Goal: Task Accomplishment & Management: Complete application form

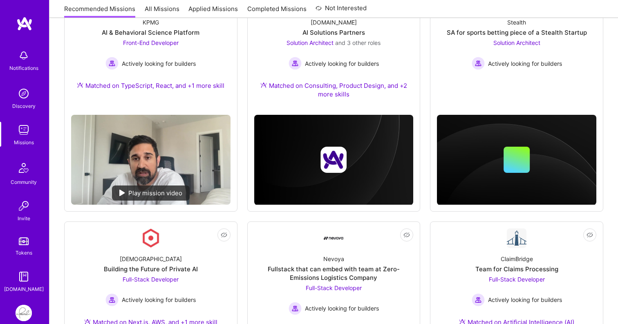
scroll to position [433, 0]
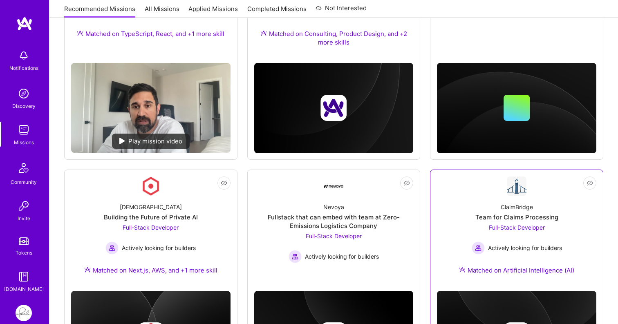
click at [518, 222] on div "Team for Claims Processing" at bounding box center [517, 217] width 83 height 9
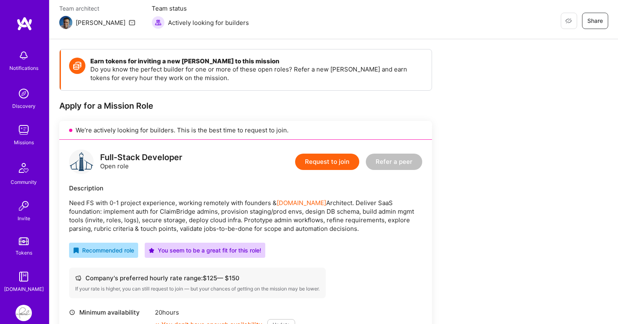
scroll to position [41, 0]
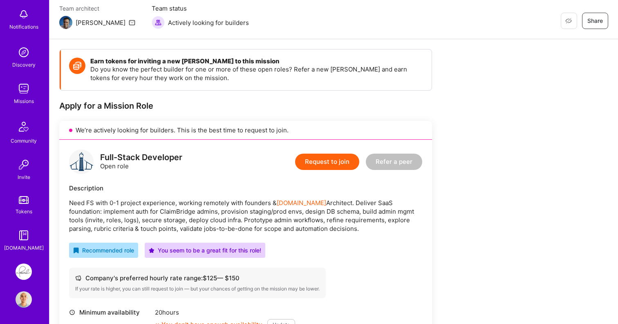
click at [27, 275] on img at bounding box center [24, 272] width 16 height 16
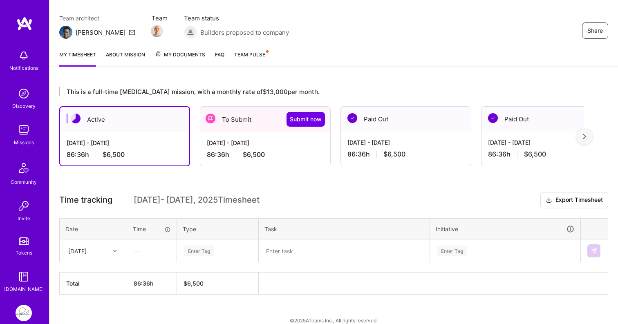
scroll to position [74, 0]
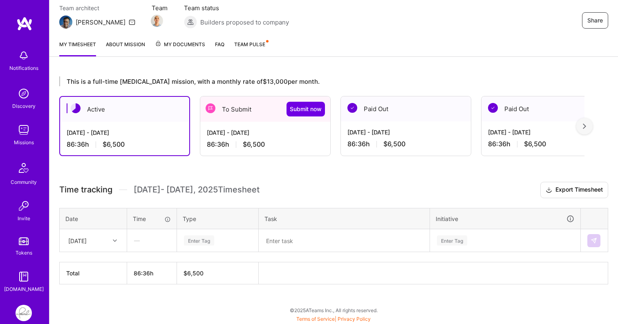
click at [259, 118] on div "To Submit Submit now" at bounding box center [265, 109] width 130 height 25
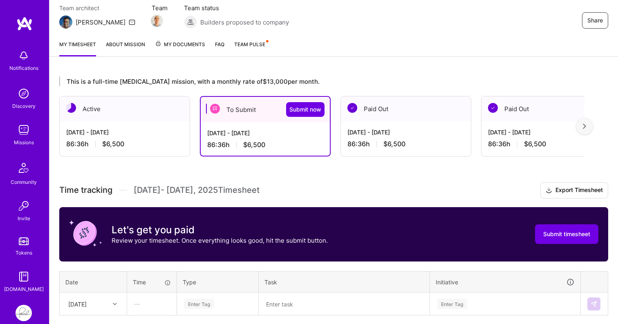
scroll to position [137, 0]
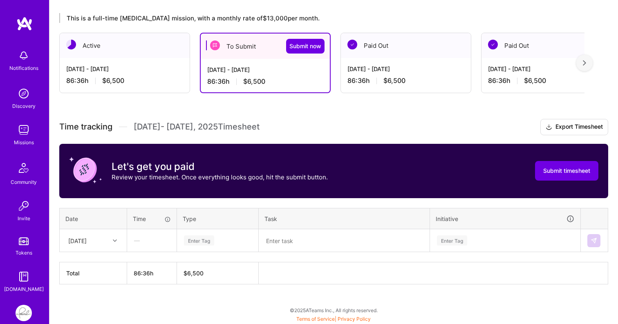
click at [199, 240] on div "Enter Tag" at bounding box center [199, 240] width 30 height 13
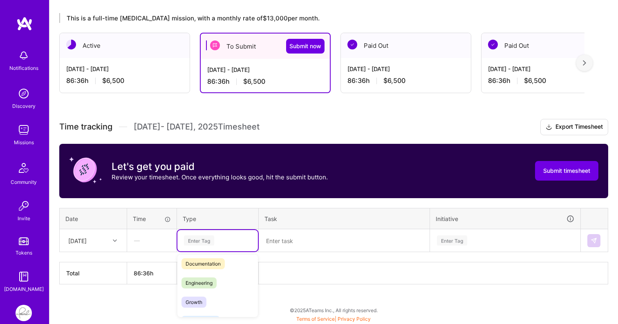
scroll to position [44, 0]
click at [209, 274] on div "Engineering" at bounding box center [217, 281] width 81 height 19
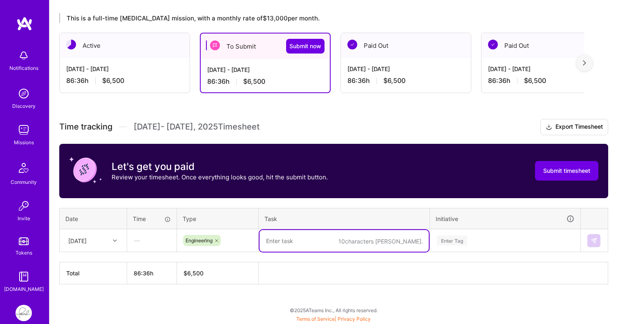
click at [286, 240] on textarea at bounding box center [344, 241] width 169 height 22
drag, startPoint x: 341, startPoint y: 243, endPoint x: 258, endPoint y: 243, distance: 83.8
click at [258, 243] on tr "[DATE] — Engineering claim remarks native api Enter Tag" at bounding box center [334, 240] width 549 height 23
type textarea "claim remarks native api"
click at [458, 236] on div "Enter Tag" at bounding box center [452, 240] width 30 height 13
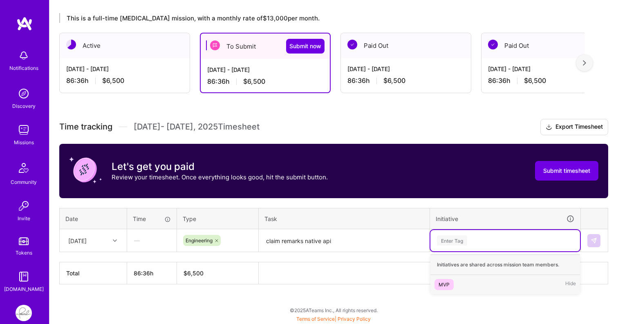
click at [449, 284] on div "MVP" at bounding box center [444, 285] width 11 height 9
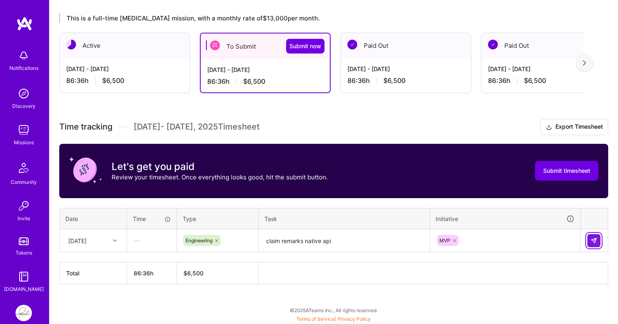
click at [597, 243] on img at bounding box center [594, 241] width 7 height 7
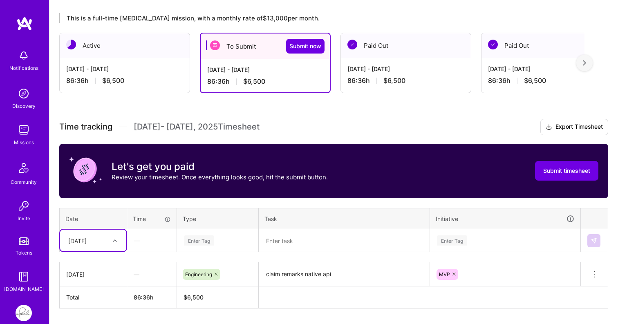
scroll to position [162, 0]
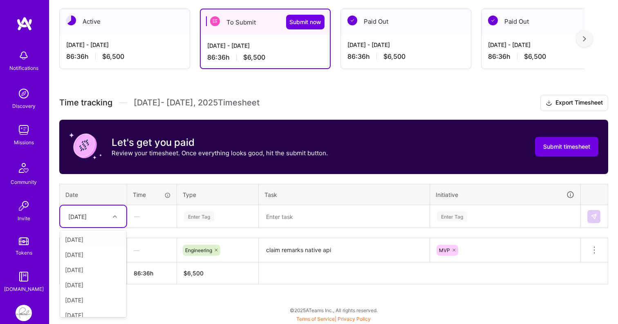
click at [117, 227] on div "option [DATE] focused, 2 of 15. 14 results available. Use Up and Down to choose…" at bounding box center [93, 217] width 66 height 22
click at [93, 240] on div "[DATE]" at bounding box center [93, 239] width 66 height 15
click at [209, 215] on div "Enter Tag" at bounding box center [199, 216] width 30 height 13
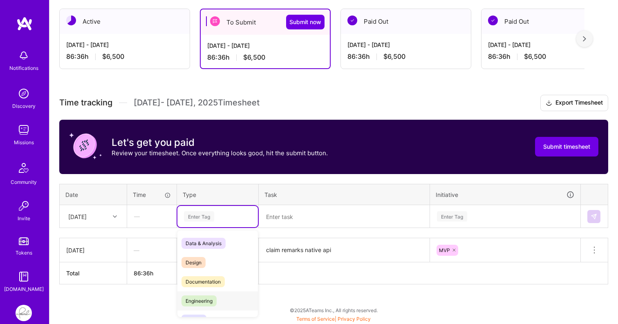
click at [208, 298] on span "Engineering" at bounding box center [199, 301] width 35 height 11
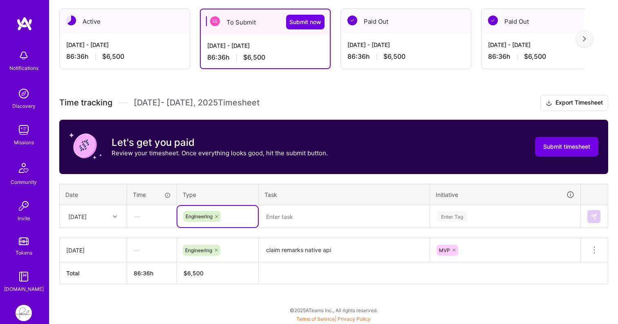
click at [292, 229] on div "Time tracking [DATE] - [DATE] Timesheet Export Timesheet Let's get you paid Rev…" at bounding box center [333, 190] width 549 height 190
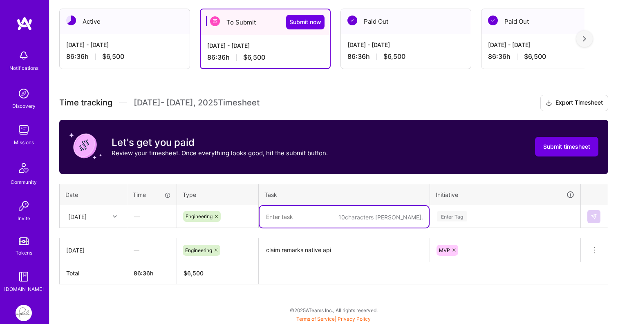
click at [301, 219] on textarea at bounding box center [344, 217] width 169 height 22
paste textarea "claim remarks native api"
type textarea "claim remarks native api"
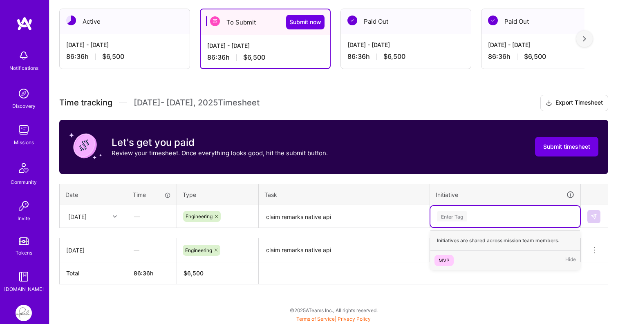
click at [462, 213] on div "Enter Tag" at bounding box center [452, 216] width 30 height 13
click at [444, 261] on div "MVP" at bounding box center [444, 260] width 11 height 9
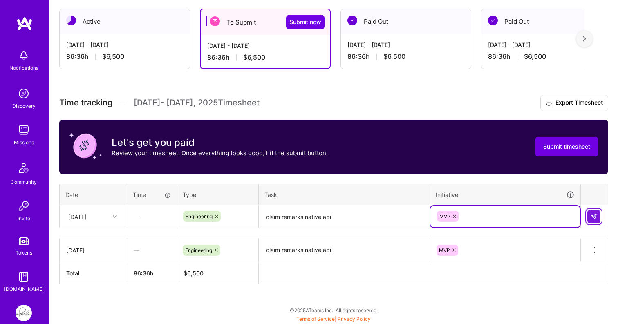
click at [597, 216] on button at bounding box center [594, 216] width 13 height 13
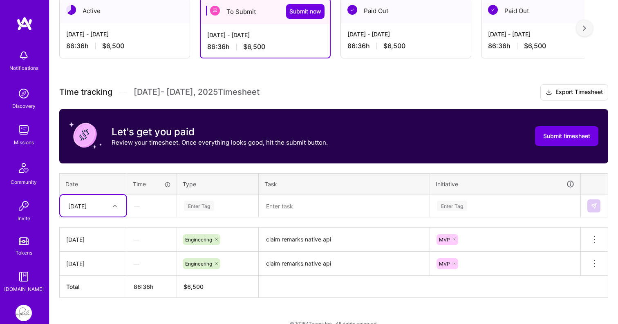
scroll to position [186, 0]
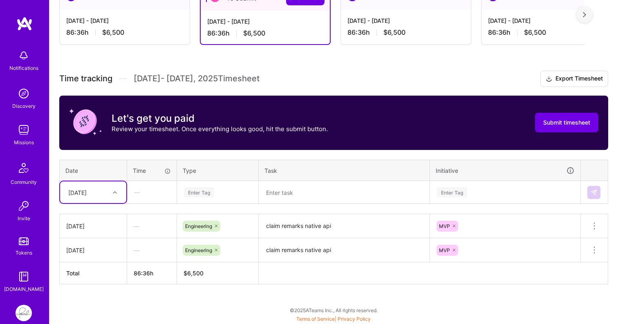
click at [115, 203] on div "option [DATE], selected. Select is focused ,type to refine list, press Down to …" at bounding box center [93, 193] width 66 height 22
click at [99, 228] on div "[DATE]" at bounding box center [93, 230] width 66 height 15
click at [200, 191] on div "Enter Tag" at bounding box center [199, 192] width 30 height 13
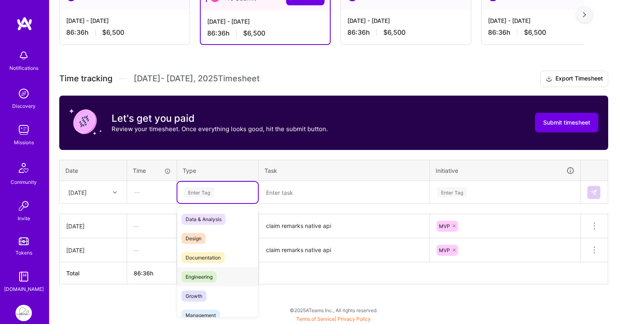
click at [195, 276] on span "Engineering" at bounding box center [199, 277] width 35 height 11
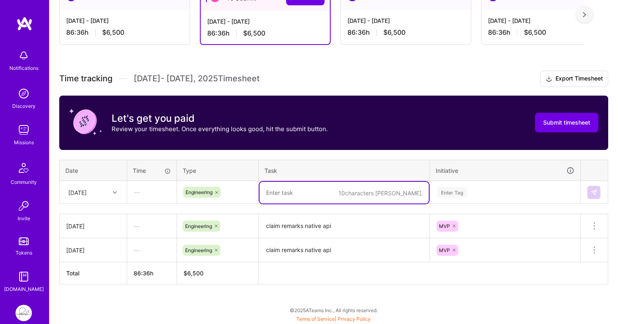
click at [292, 189] on textarea at bounding box center [344, 193] width 169 height 22
paste textarea "claim remarks native api"
type textarea "claim remarks native api"
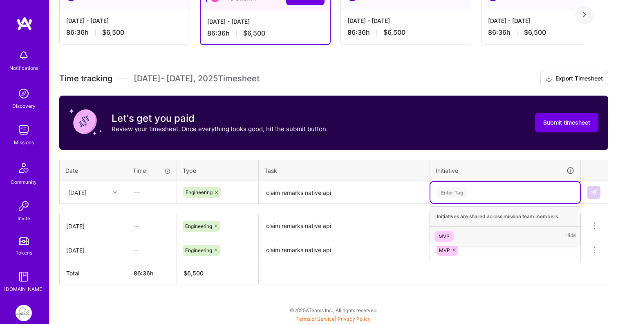
click at [458, 191] on div "Enter Tag" at bounding box center [452, 192] width 30 height 13
click at [446, 236] on div "MVP" at bounding box center [444, 236] width 11 height 9
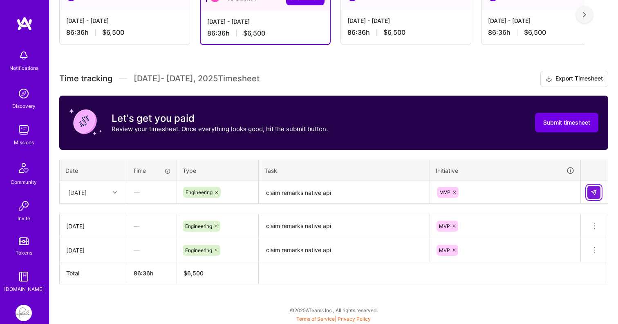
click at [595, 188] on button at bounding box center [594, 192] width 13 height 13
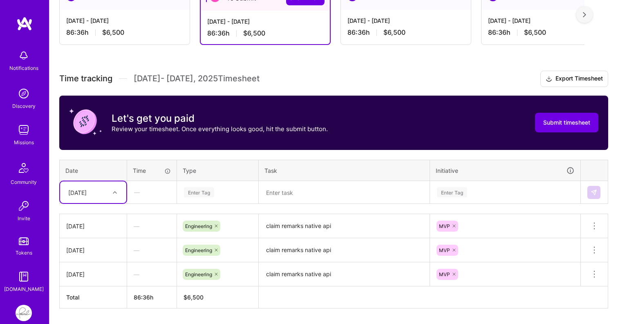
click at [117, 195] on div "[DATE]" at bounding box center [93, 193] width 66 height 22
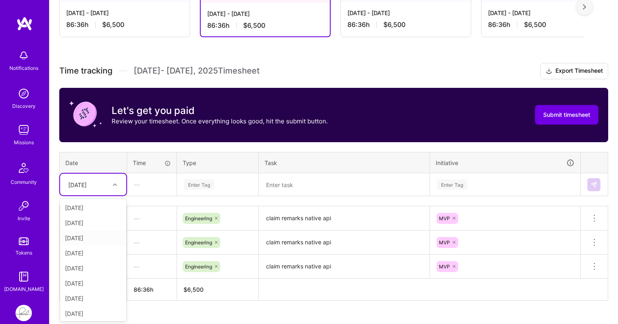
click at [97, 241] on div "[DATE]" at bounding box center [93, 238] width 66 height 15
click at [198, 183] on div "Enter Tag" at bounding box center [199, 184] width 30 height 13
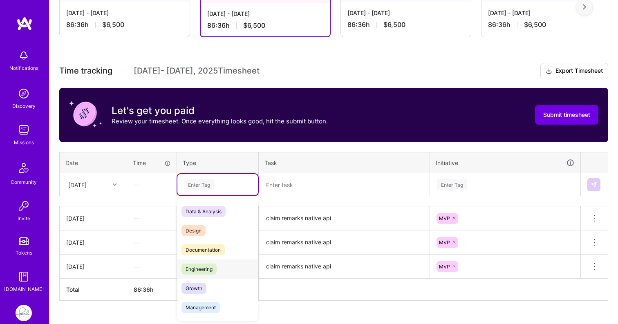
click at [201, 272] on span "Engineering" at bounding box center [199, 269] width 35 height 11
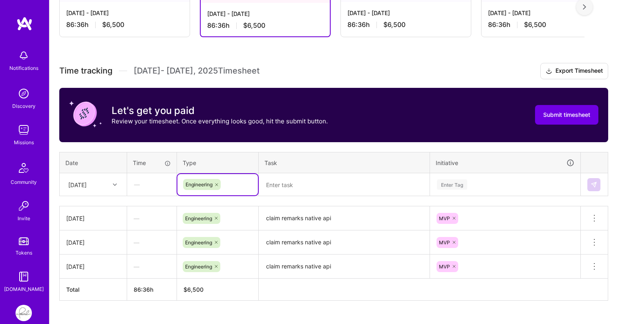
click at [330, 182] on textarea at bounding box center [344, 185] width 169 height 22
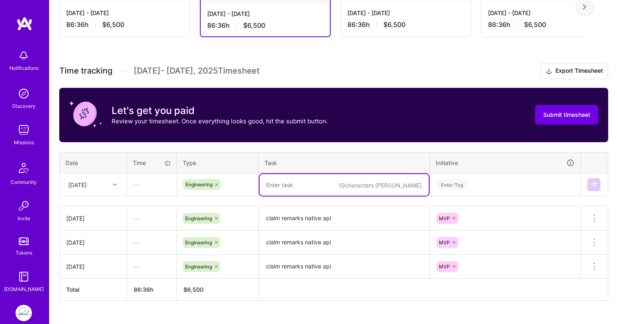
paste textarea "claim remarks native api"
type textarea "claim remarks native api"
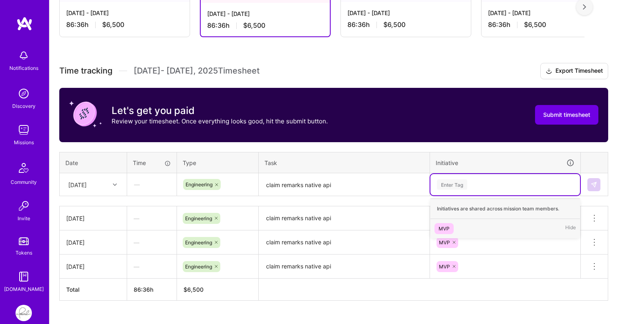
click at [451, 186] on div "Enter Tag" at bounding box center [452, 184] width 30 height 13
click at [447, 225] on div "MVP" at bounding box center [444, 229] width 11 height 9
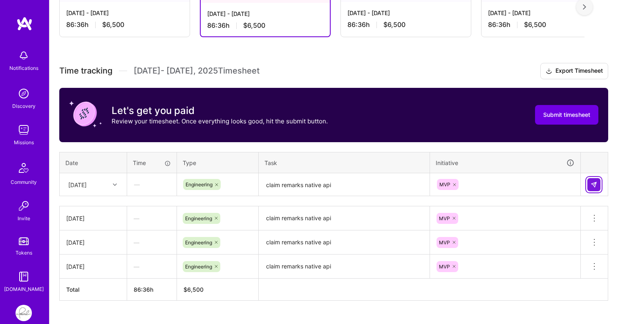
click at [599, 181] on button at bounding box center [594, 184] width 13 height 13
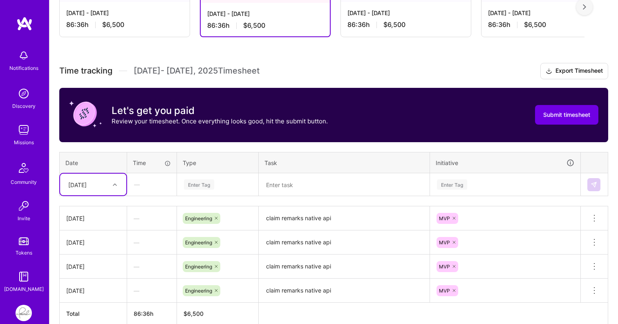
click at [117, 184] on div at bounding box center [116, 185] width 13 height 11
click at [94, 254] on div "[DATE]" at bounding box center [93, 253] width 66 height 15
click at [193, 182] on div "Enter Tag" at bounding box center [199, 184] width 30 height 13
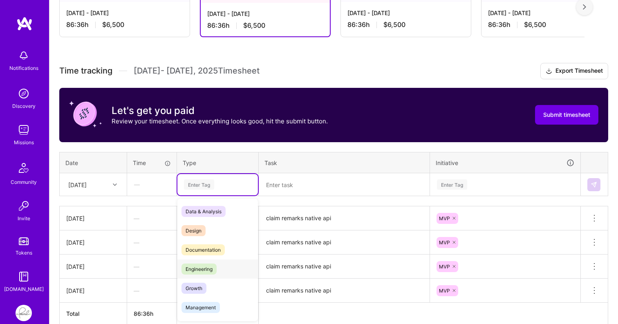
click at [196, 269] on span "Engineering" at bounding box center [199, 269] width 35 height 11
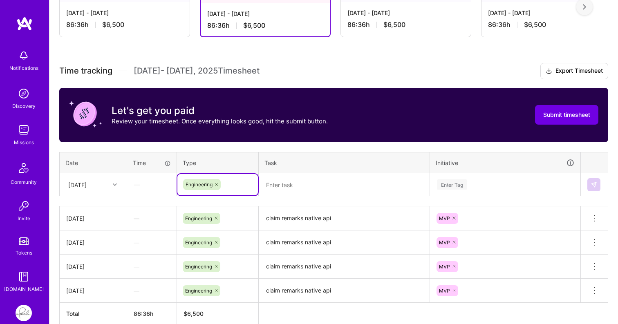
click at [284, 192] on textarea at bounding box center [344, 185] width 169 height 22
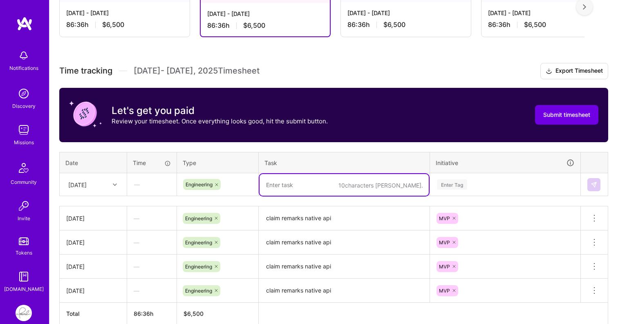
paste textarea "claim remarks native api"
type textarea "claim remarks native api"
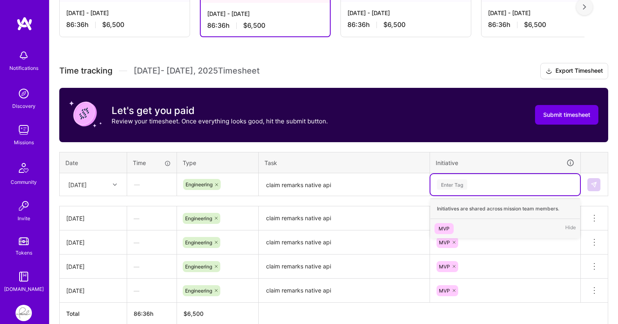
click at [458, 181] on div "Enter Tag" at bounding box center [452, 184] width 30 height 13
click at [441, 230] on div "MVP" at bounding box center [444, 229] width 11 height 9
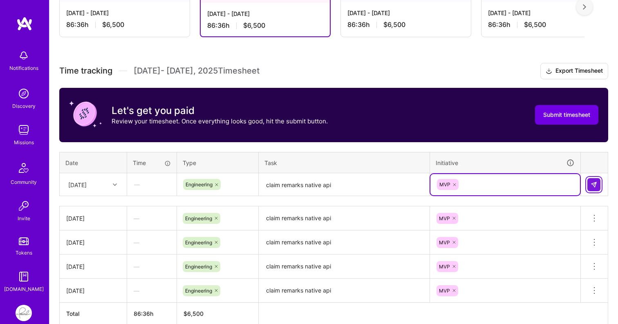
click at [597, 185] on button at bounding box center [594, 184] width 13 height 13
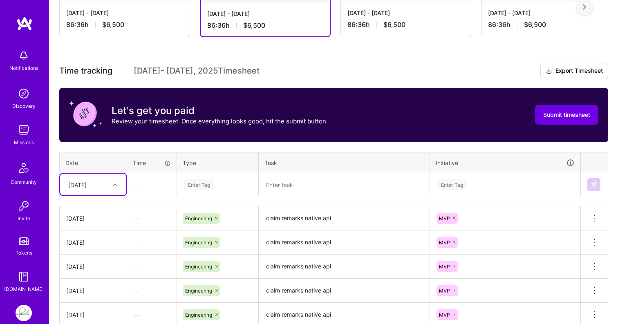
click at [119, 186] on div at bounding box center [116, 185] width 13 height 11
click at [100, 266] on div "[DATE]" at bounding box center [93, 268] width 66 height 15
click at [202, 180] on div "Enter Tag" at bounding box center [199, 184] width 30 height 13
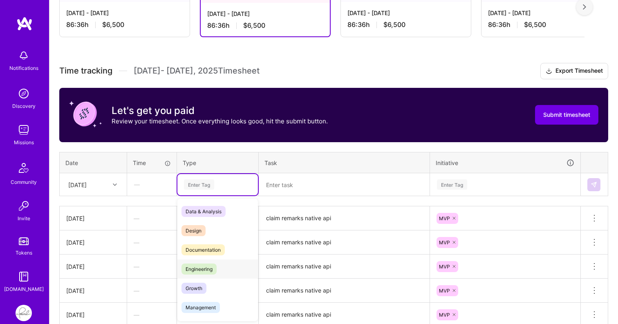
click at [195, 268] on span "Engineering" at bounding box center [199, 269] width 35 height 11
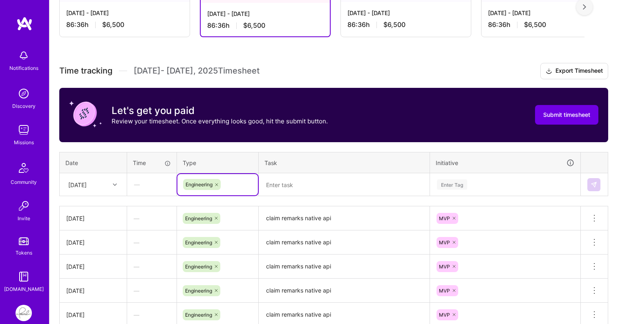
click at [304, 183] on textarea at bounding box center [344, 185] width 169 height 22
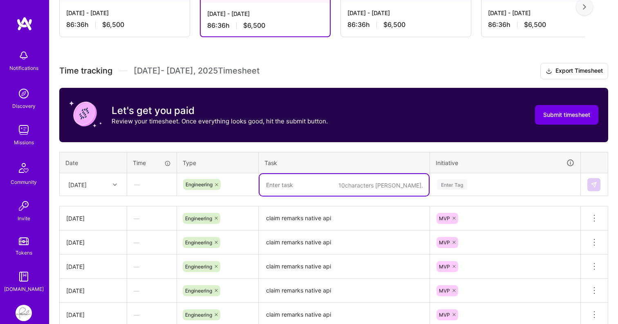
paste textarea "claim remarks native api"
type textarea "claim remarks native api"
click at [464, 184] on div "Enter Tag" at bounding box center [452, 184] width 30 height 13
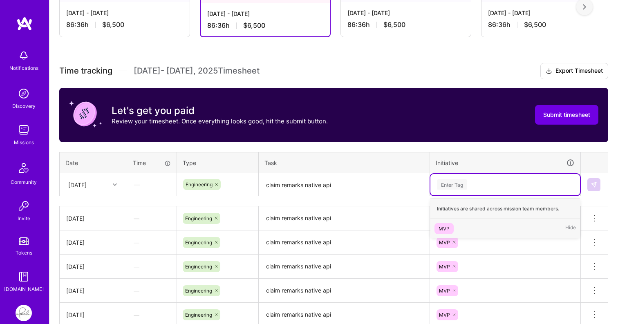
click at [460, 227] on div "MVP Hide" at bounding box center [506, 228] width 150 height 19
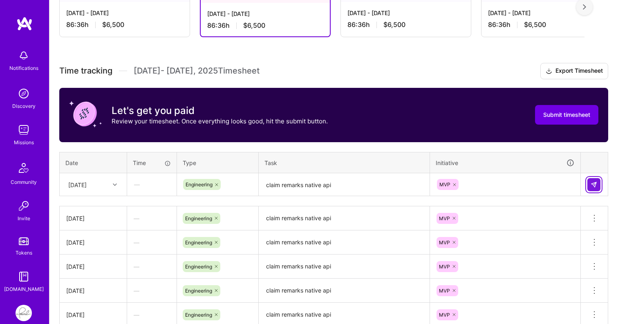
click at [595, 186] on img at bounding box center [594, 185] width 7 height 7
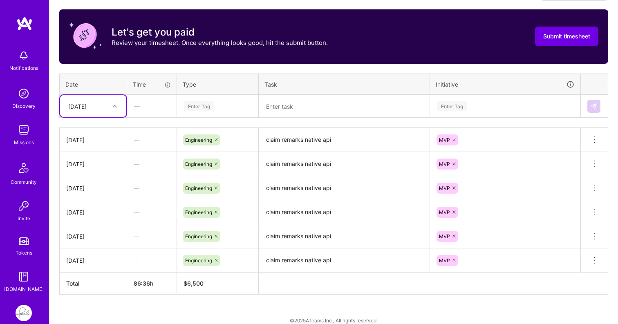
scroll to position [273, 0]
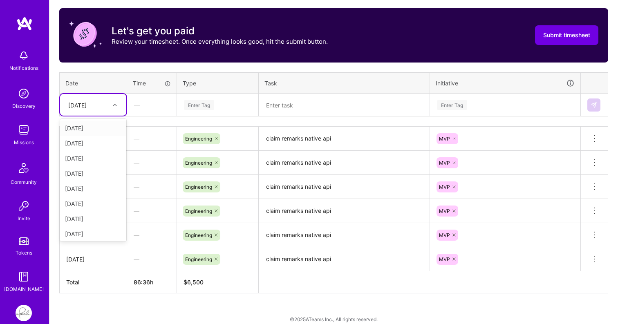
click at [118, 105] on div at bounding box center [116, 105] width 13 height 11
click at [91, 202] on div "[DATE]" at bounding box center [93, 203] width 66 height 15
click at [209, 105] on div "Enter Tag" at bounding box center [199, 105] width 30 height 13
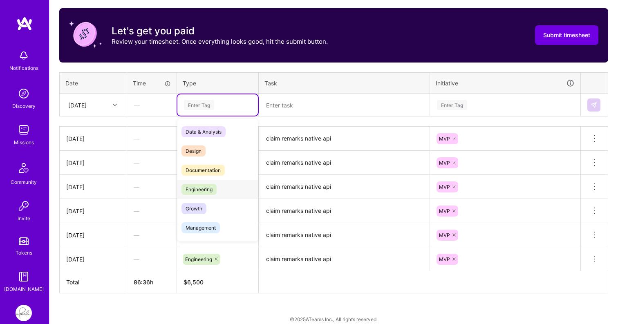
click at [202, 193] on span "Engineering" at bounding box center [199, 189] width 35 height 11
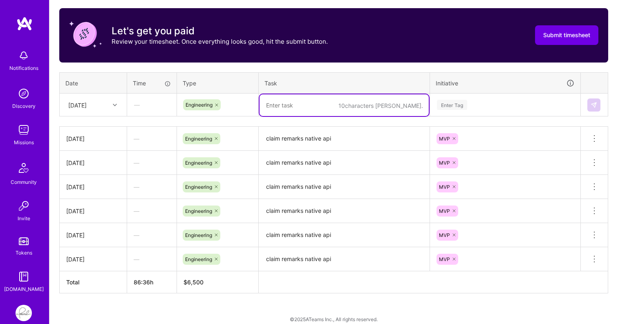
click at [309, 105] on textarea at bounding box center [344, 105] width 169 height 22
type textarea "Payor FE claim adjudication claim remarks"
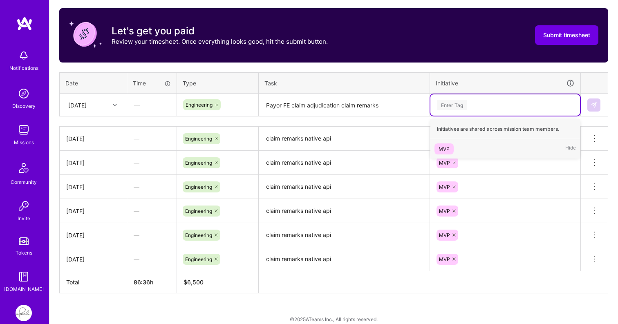
click at [455, 105] on div "Enter Tag" at bounding box center [452, 105] width 30 height 13
click at [444, 148] on div "MVP" at bounding box center [444, 149] width 11 height 9
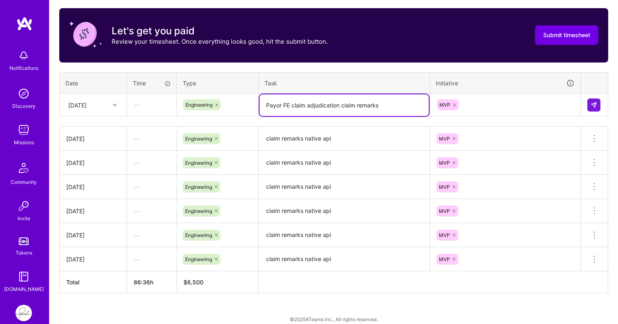
drag, startPoint x: 391, startPoint y: 110, endPoint x: 262, endPoint y: 103, distance: 129.9
click at [262, 103] on textarea "Payor FE claim adjudication claim remarks" at bounding box center [344, 105] width 169 height 22
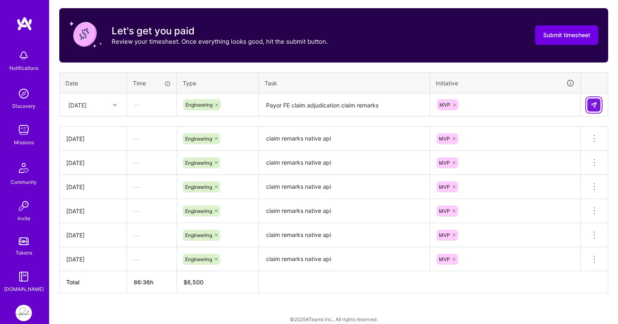
click at [598, 108] on button at bounding box center [594, 105] width 13 height 13
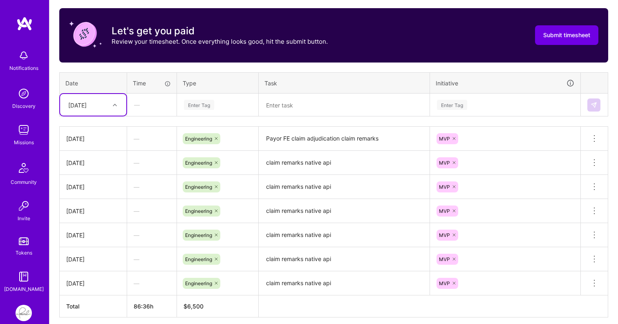
click at [201, 101] on div "Enter Tag" at bounding box center [199, 105] width 30 height 13
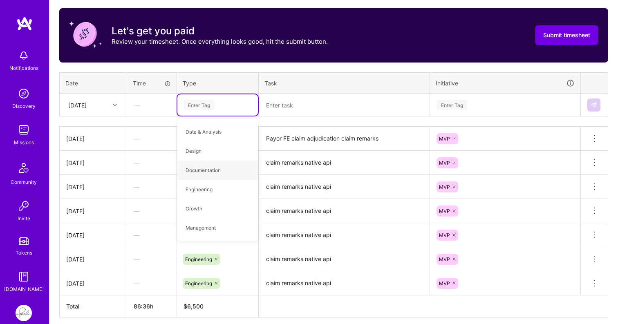
click at [117, 102] on div at bounding box center [116, 105] width 13 height 11
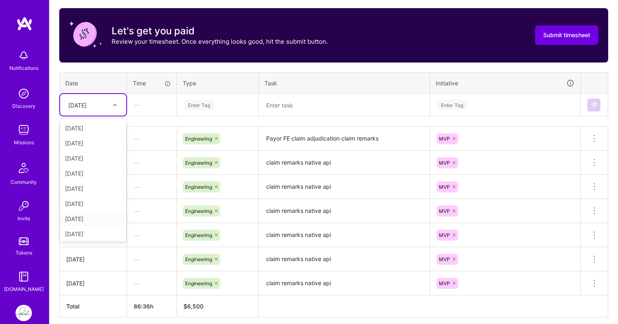
click at [96, 218] on div "[DATE]" at bounding box center [93, 218] width 66 height 15
click at [211, 105] on div "Enter Tag" at bounding box center [199, 105] width 30 height 13
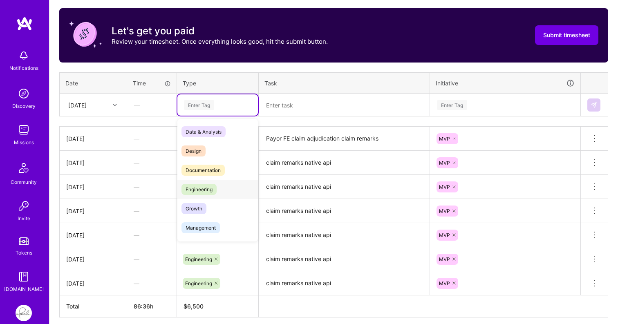
click at [206, 189] on span "Engineering" at bounding box center [199, 189] width 35 height 11
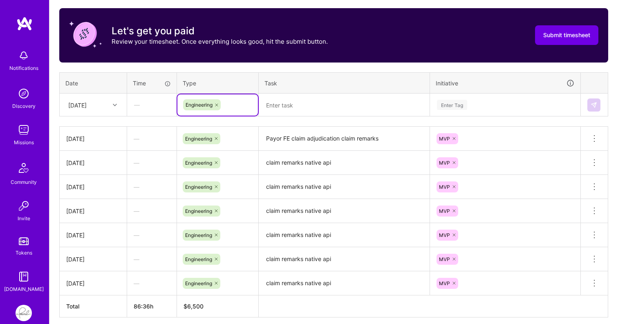
click at [294, 107] on textarea at bounding box center [344, 105] width 169 height 22
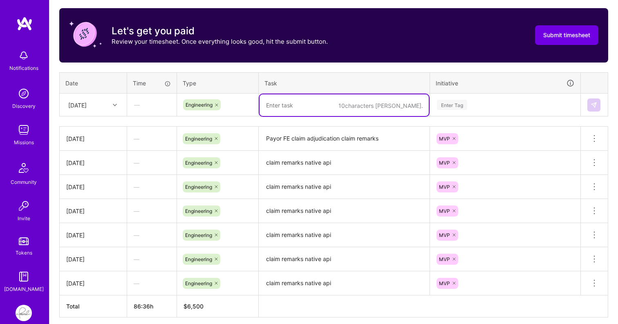
paste textarea "Payor FE claim adjudication claim remarks"
type textarea "Payor FE claim adjudication claim remarks"
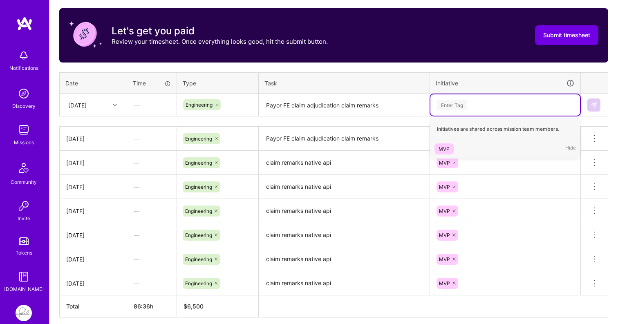
click at [446, 108] on div "Enter Tag" at bounding box center [452, 105] width 30 height 13
click at [443, 152] on div "MVP" at bounding box center [444, 149] width 11 height 9
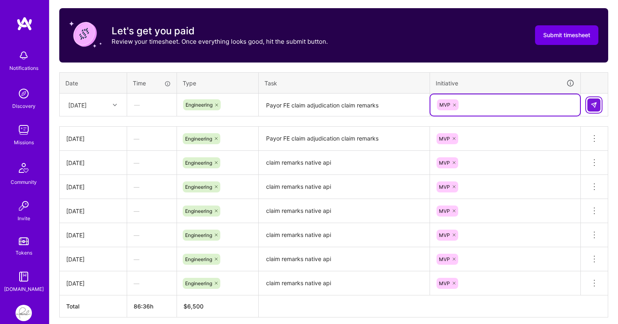
click at [591, 101] on button at bounding box center [594, 105] width 13 height 13
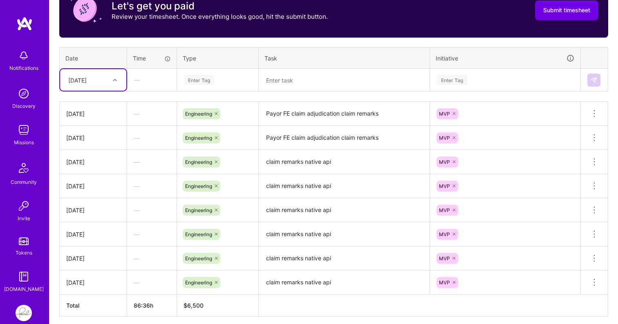
scroll to position [297, 0]
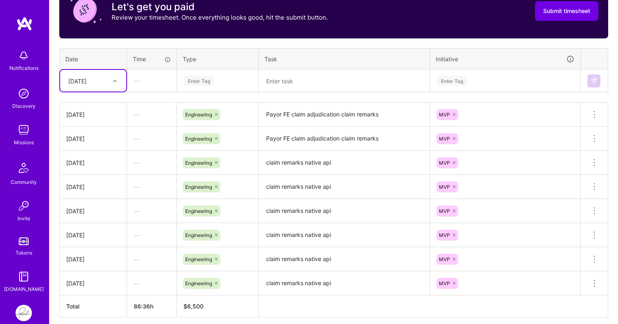
click at [113, 79] on icon at bounding box center [115, 81] width 4 height 4
click at [94, 212] on div "[DATE]" at bounding box center [93, 209] width 66 height 15
click at [202, 77] on div "Enter Tag" at bounding box center [199, 80] width 30 height 13
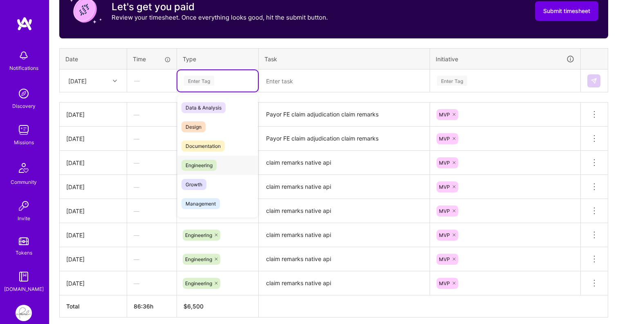
click at [198, 158] on div "Engineering" at bounding box center [217, 165] width 81 height 19
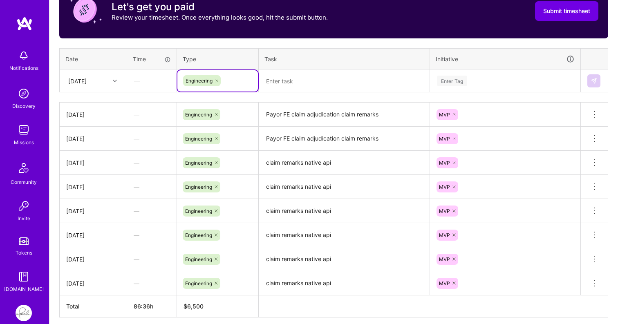
click at [289, 78] on textarea at bounding box center [344, 81] width 169 height 22
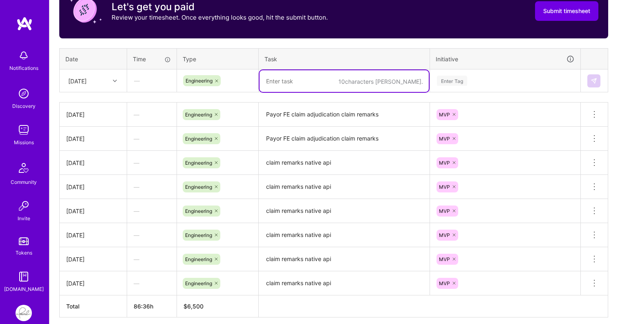
paste textarea "Payor FE claim adjudication claim remarks"
type textarea "Payor FE claim adjudication claim remarks"
click at [458, 80] on div "Enter Tag" at bounding box center [452, 80] width 30 height 13
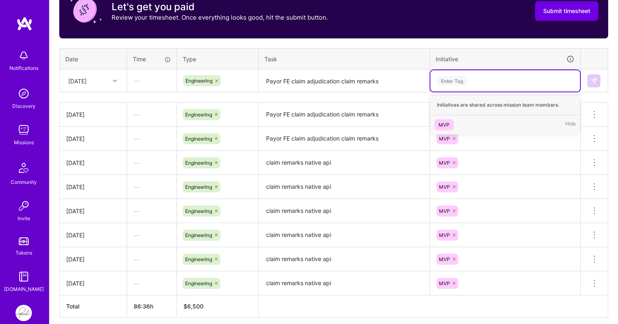
click at [444, 121] on div "MVP" at bounding box center [444, 125] width 11 height 9
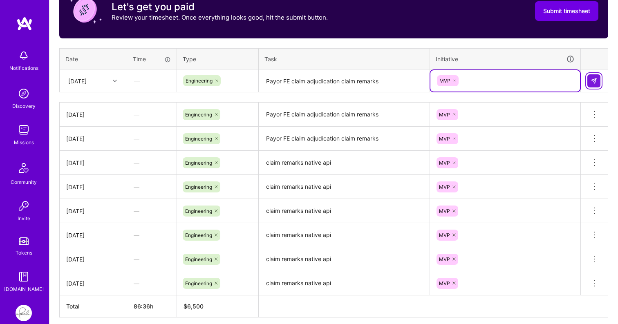
click at [594, 83] on img at bounding box center [594, 81] width 7 height 7
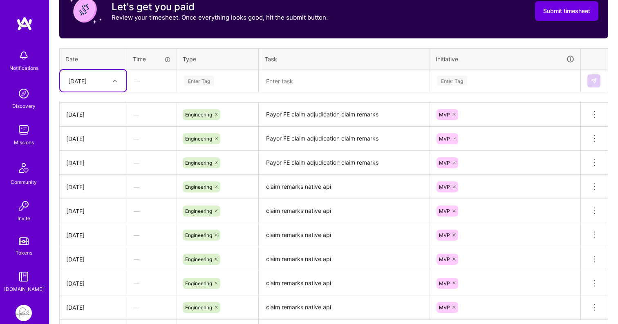
click at [115, 81] on icon at bounding box center [115, 81] width 4 height 4
click at [97, 175] on div "[DATE]" at bounding box center [93, 173] width 66 height 15
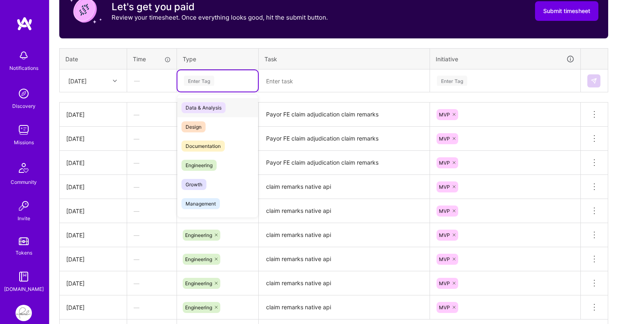
click at [196, 81] on div "Enter Tag" at bounding box center [199, 80] width 30 height 13
click at [197, 160] on span "Engineering" at bounding box center [199, 165] width 35 height 11
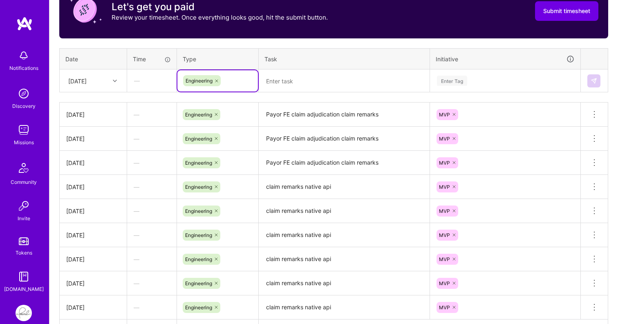
click at [295, 79] on textarea at bounding box center [344, 81] width 169 height 22
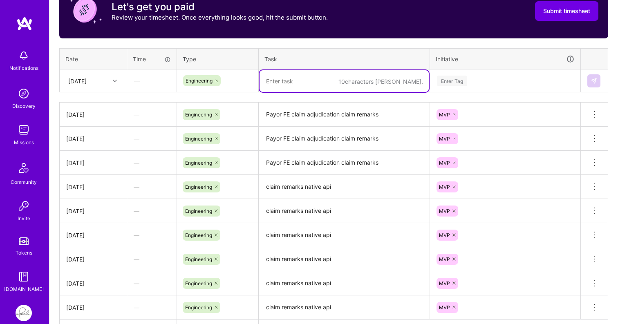
paste textarea "Payor FE claim adjudication claim remarks"
type textarea "Payor FE claim adjudication claim remarks"
click at [455, 79] on div "Enter Tag" at bounding box center [452, 80] width 30 height 13
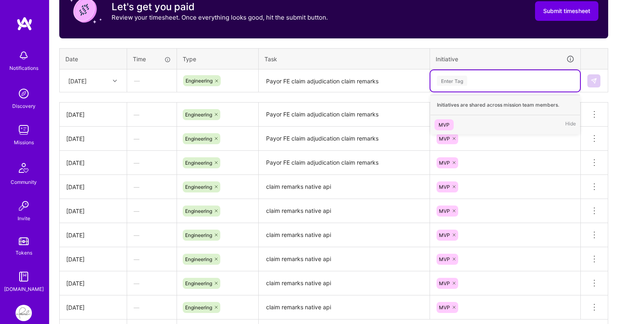
click at [442, 126] on div "MVP" at bounding box center [444, 125] width 11 height 9
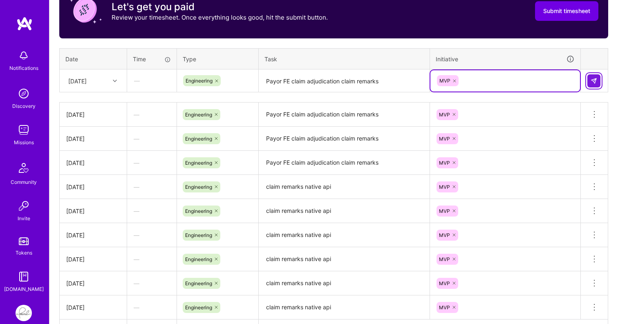
click at [596, 81] on img at bounding box center [594, 81] width 7 height 7
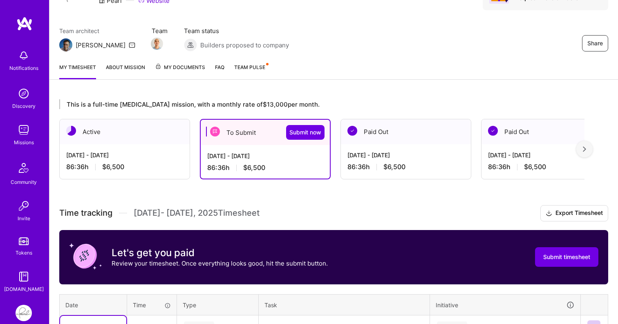
scroll to position [0, 0]
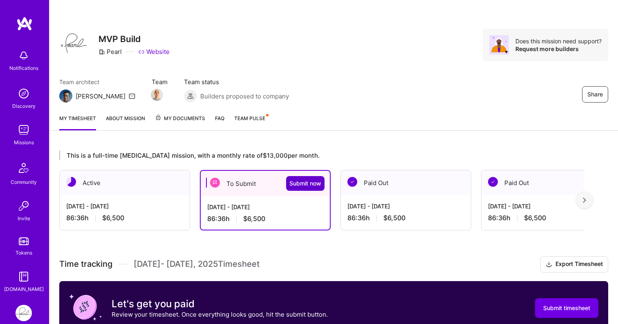
click at [304, 184] on span "Submit now" at bounding box center [306, 184] width 32 height 8
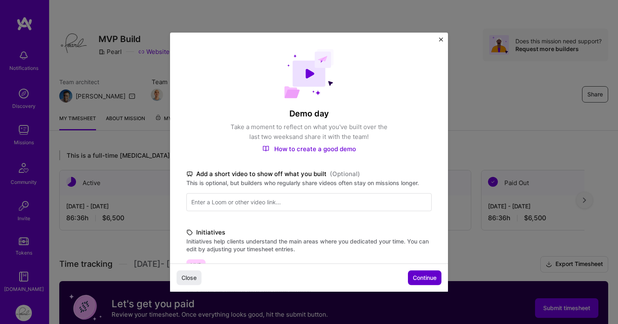
click at [426, 275] on span "Continue" at bounding box center [425, 278] width 24 height 8
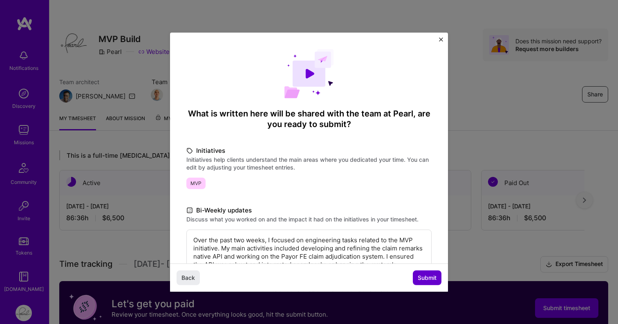
click at [425, 276] on span "Submit" at bounding box center [427, 278] width 19 height 8
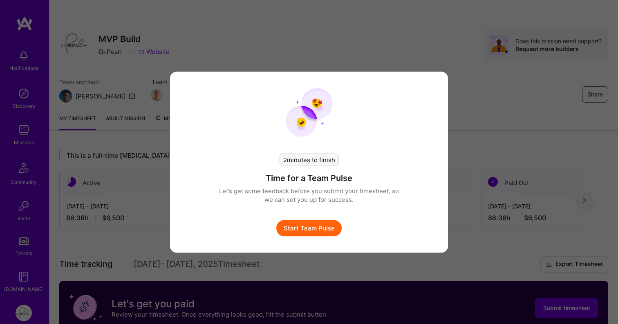
click at [319, 231] on button "Start Team Pulse" at bounding box center [308, 228] width 65 height 16
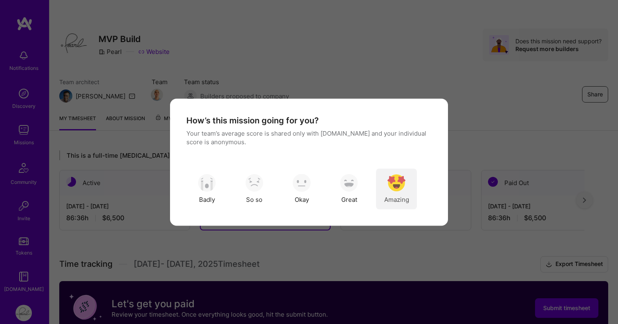
click at [395, 181] on img "modal" at bounding box center [397, 183] width 18 height 18
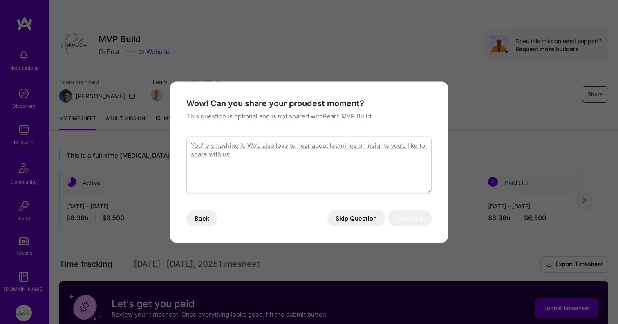
click at [367, 221] on button "Skip Question" at bounding box center [357, 218] width 58 height 16
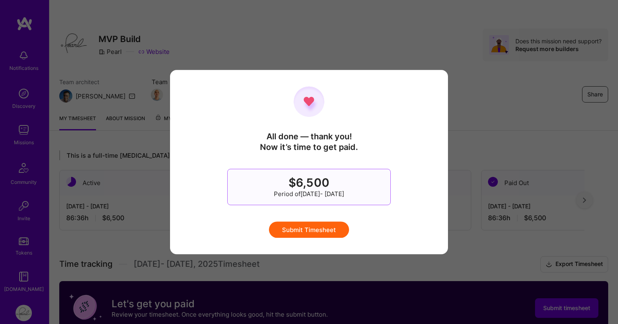
click at [337, 232] on button "Submit Timesheet" at bounding box center [309, 230] width 80 height 16
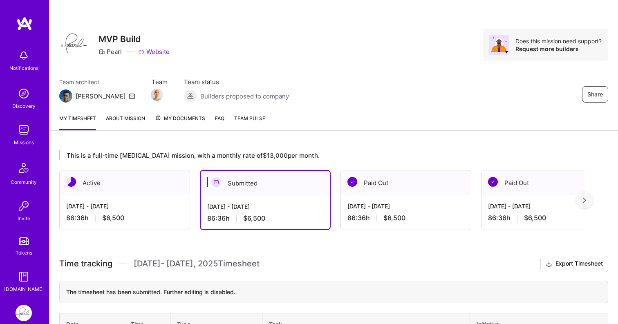
click at [476, 114] on div "My timesheet About Mission My Documents FAQ Team Pulse" at bounding box center [333, 119] width 569 height 23
